Goal: Book appointment/travel/reservation

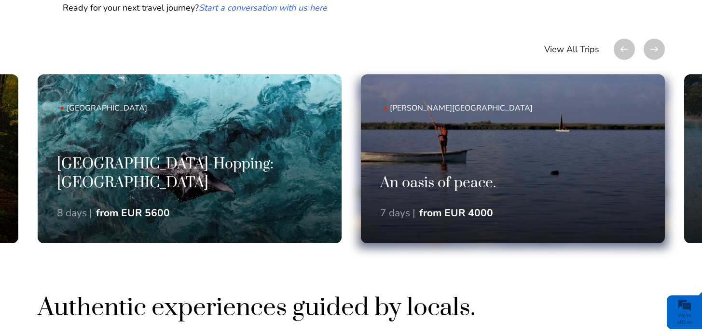
scroll to position [623, 0]
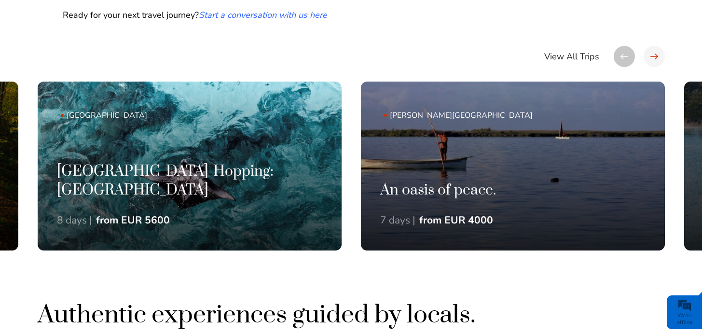
click at [653, 57] on div at bounding box center [654, 56] width 21 height 21
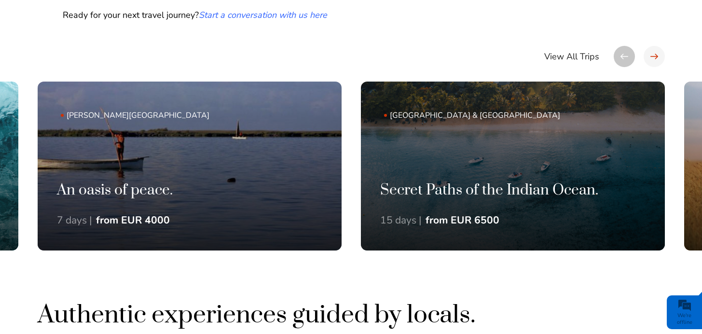
click at [654, 56] on div at bounding box center [654, 56] width 21 height 21
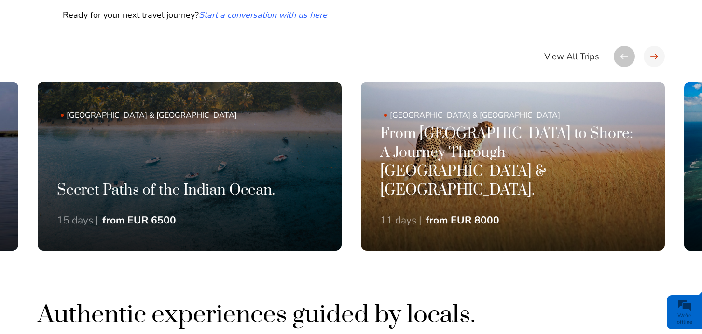
click at [654, 56] on div at bounding box center [654, 56] width 21 height 21
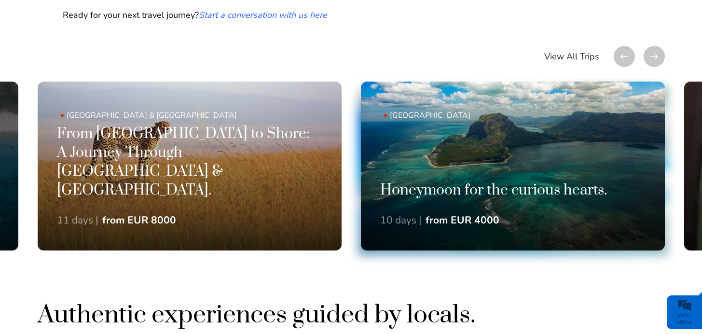
click at [614, 185] on h3 "Honeymoon for the curious hearts." at bounding box center [513, 191] width 266 height 19
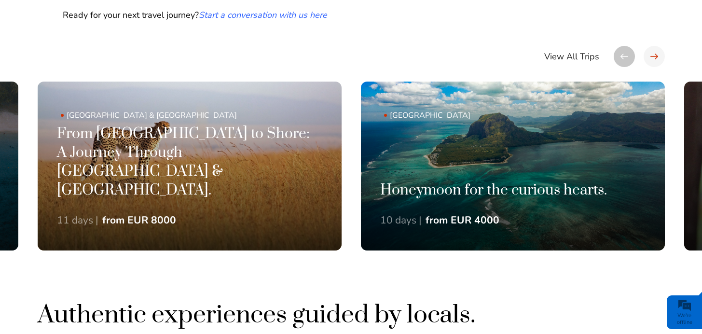
click at [654, 59] on div at bounding box center [654, 56] width 21 height 21
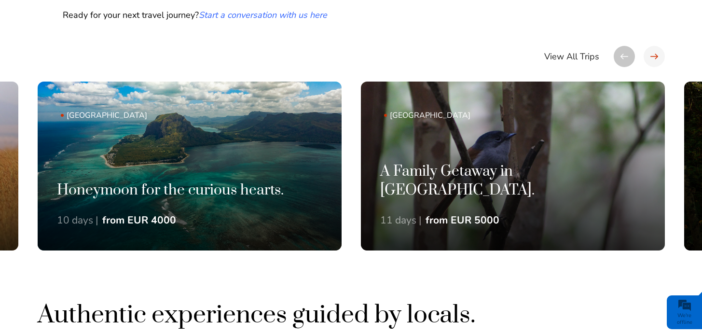
click at [654, 59] on div at bounding box center [654, 56] width 21 height 21
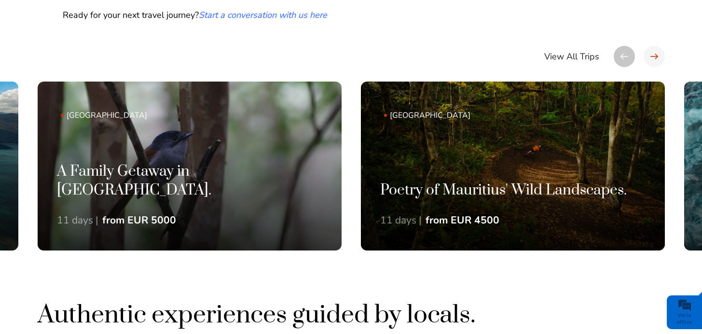
click at [654, 59] on div at bounding box center [654, 56] width 21 height 21
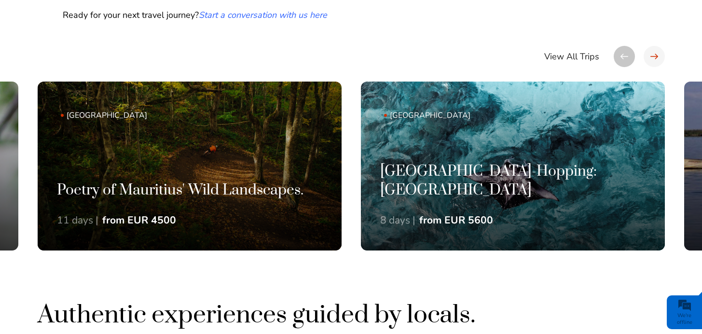
click at [654, 59] on div at bounding box center [654, 56] width 21 height 21
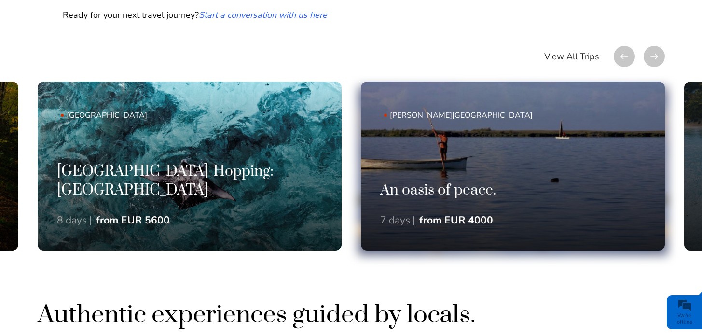
click at [623, 155] on link "Rodrigues Island An oasis of peace. 7 days | from EUR 4000" at bounding box center [513, 166] width 304 height 169
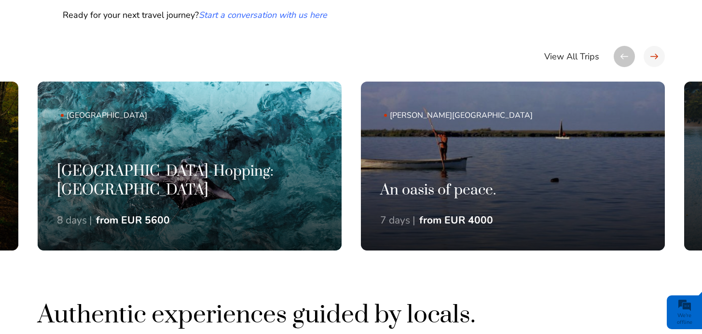
click at [656, 53] on div at bounding box center [654, 56] width 21 height 21
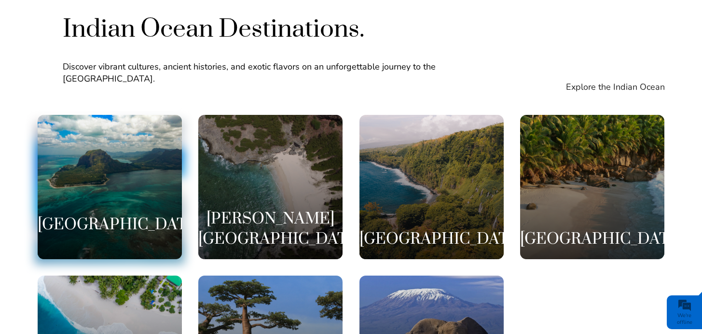
scroll to position [1832, 0]
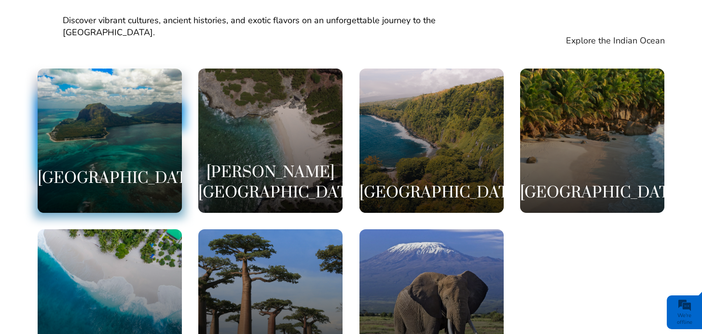
click at [120, 95] on div "Mauritius" at bounding box center [110, 141] width 144 height 144
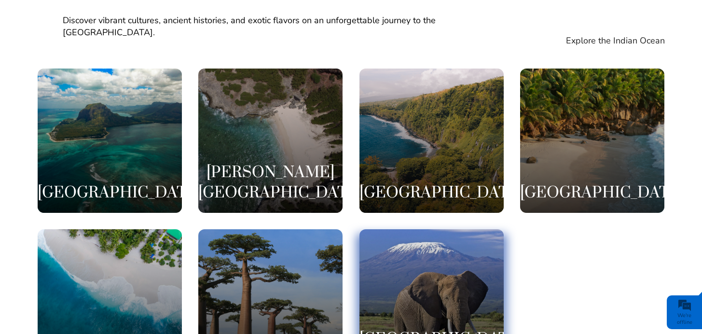
click at [428, 251] on div "[GEOGRAPHIC_DATA]" at bounding box center [432, 301] width 144 height 144
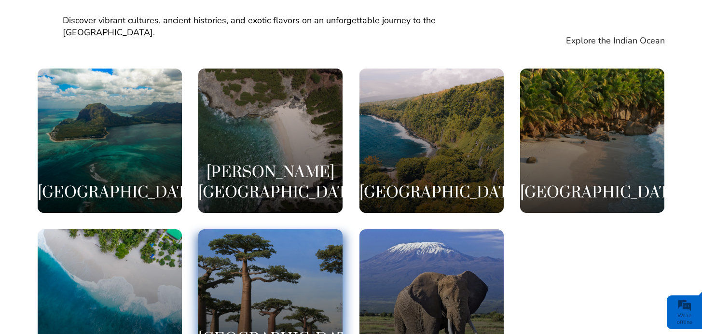
click at [260, 261] on div "[GEOGRAPHIC_DATA]" at bounding box center [270, 301] width 144 height 144
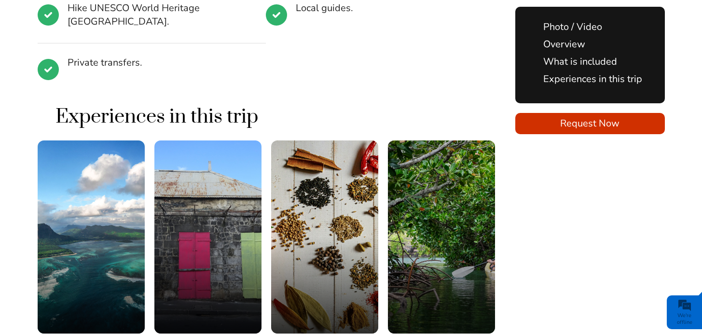
scroll to position [2350, 0]
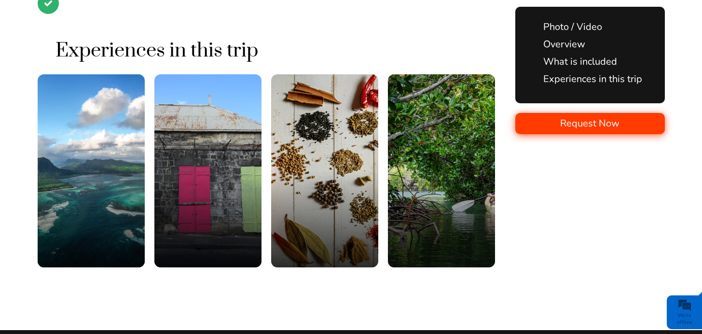
click at [574, 128] on span "Request Now" at bounding box center [591, 124] width 150 height 14
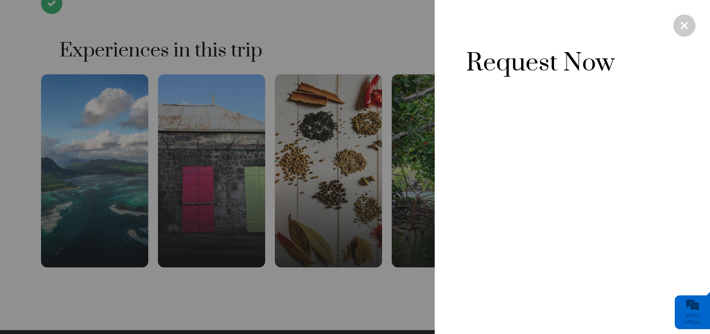
click at [345, 271] on div at bounding box center [355, 167] width 710 height 334
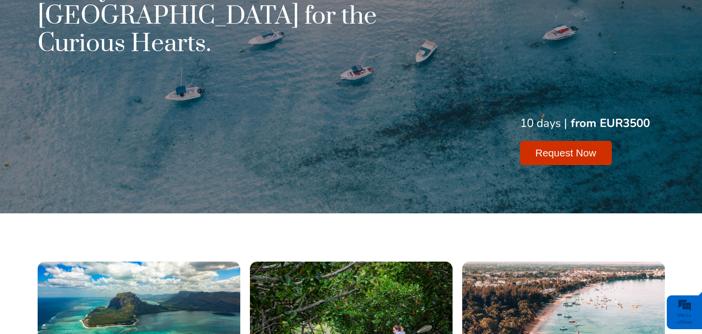
scroll to position [0, 0]
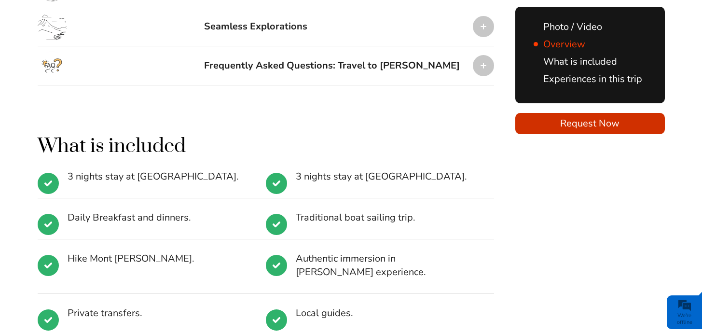
scroll to position [1140, 0]
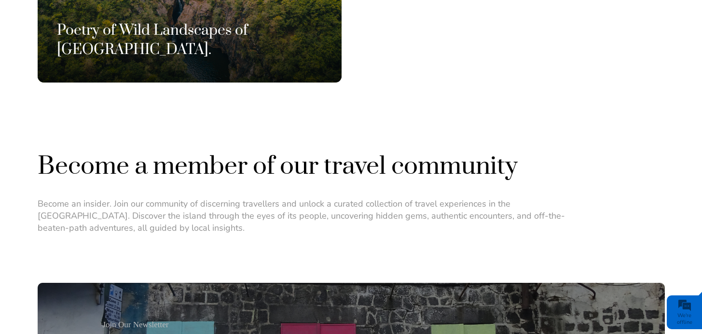
scroll to position [730, 0]
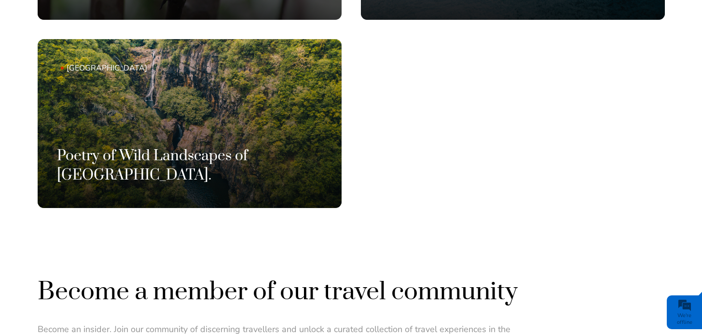
click at [298, 160] on link "Mauritius Poetry of Wild Landscapes of Mauritius." at bounding box center [190, 123] width 304 height 169
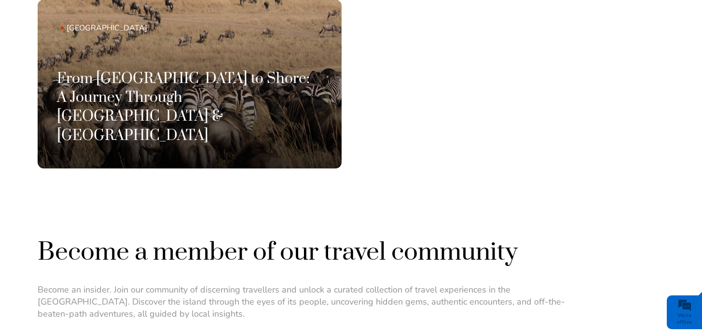
scroll to position [618, 0]
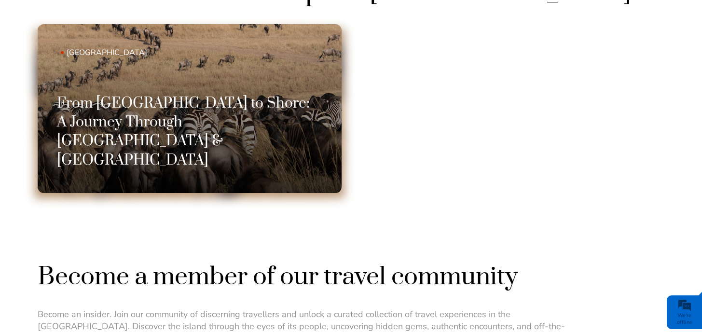
click at [292, 127] on link "Kenya From Savannah to Shore: A Journey Through Kenya & Mauritius" at bounding box center [190, 108] width 304 height 169
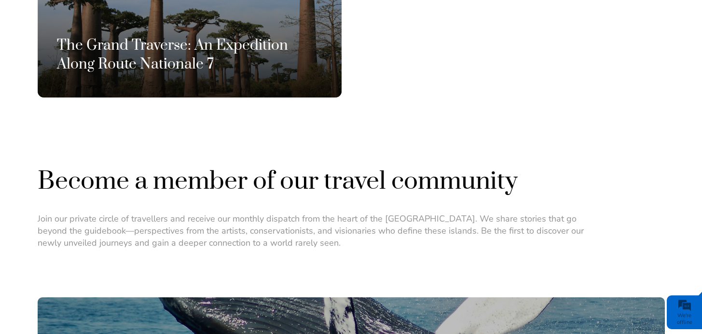
scroll to position [599, 0]
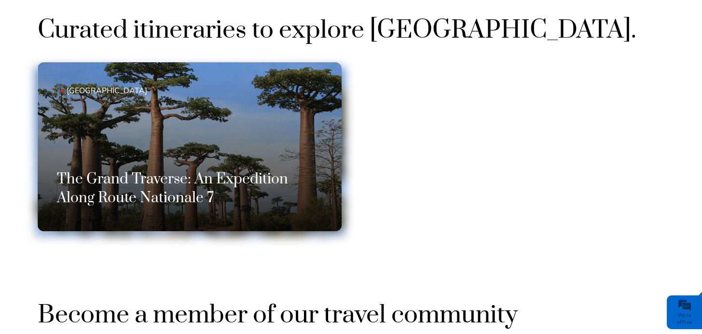
click at [269, 175] on h3 "The Grand Traverse: An Expedition Along Route Nationale 7" at bounding box center [190, 189] width 266 height 38
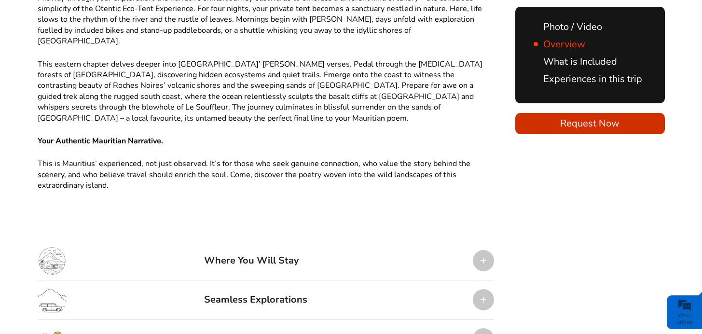
scroll to position [1104, 0]
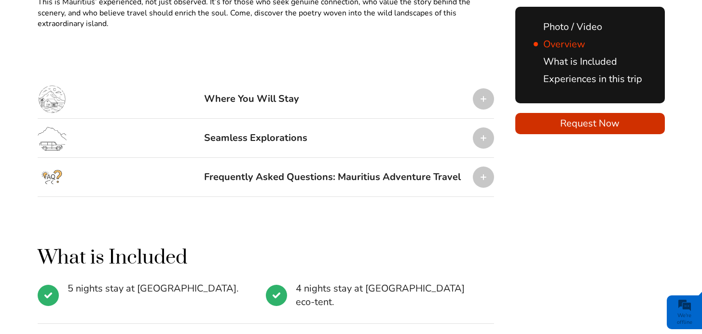
click at [324, 82] on div "Where You Will Stay" at bounding box center [266, 99] width 457 height 39
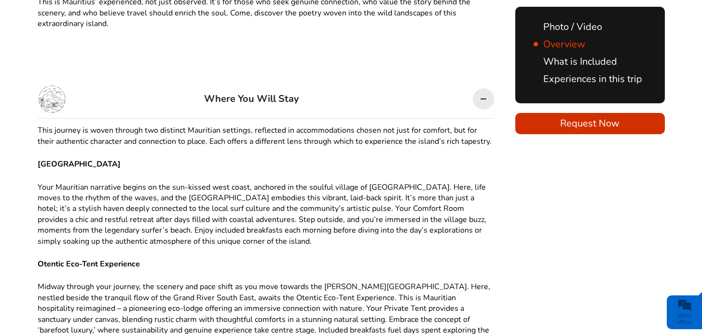
click at [324, 82] on div "Where You Will Stay" at bounding box center [266, 99] width 457 height 39
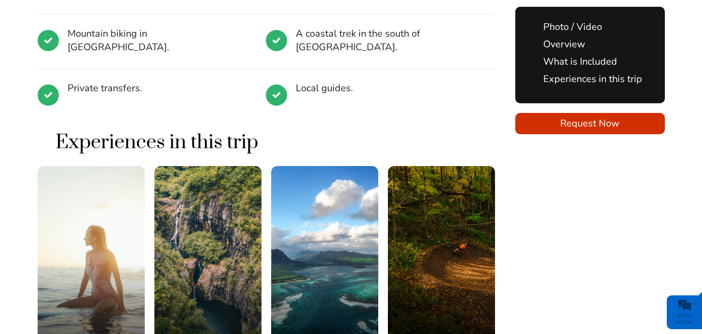
scroll to position [1541, 0]
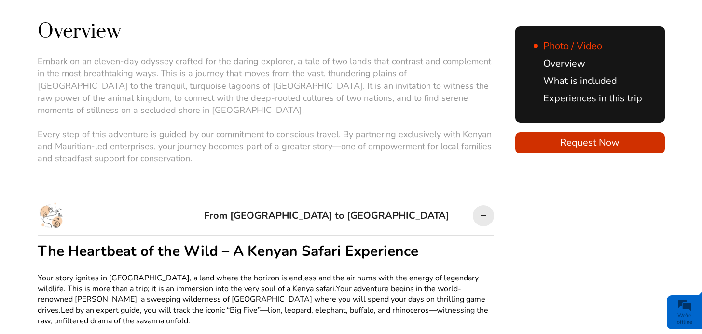
scroll to position [584, 0]
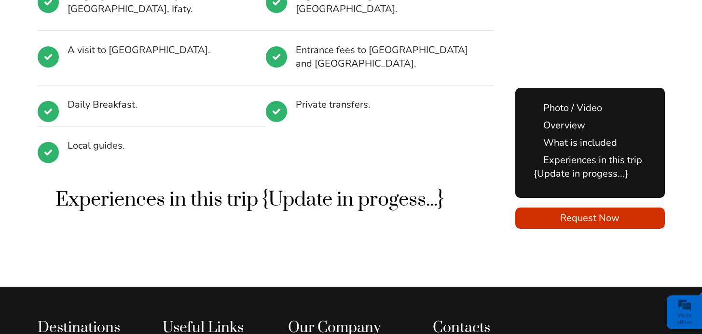
scroll to position [1543, 0]
